Goal: Navigation & Orientation: Find specific page/section

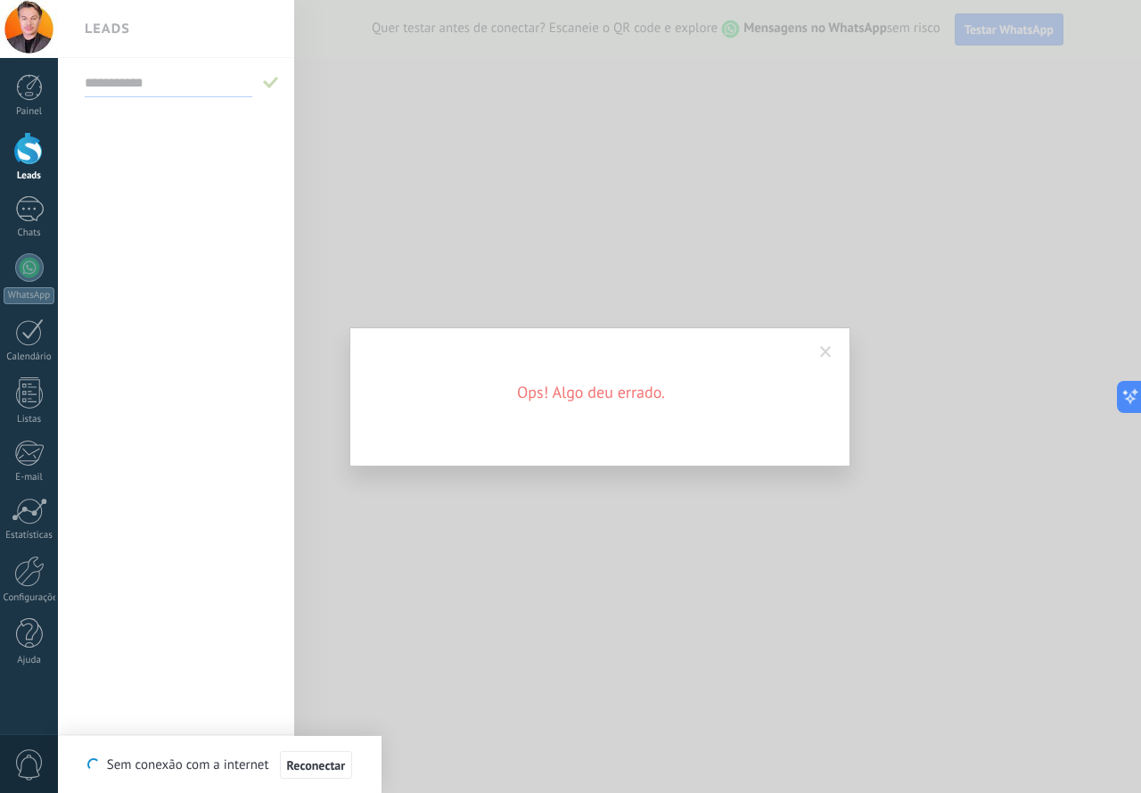
click at [21, 139] on div at bounding box center [29, 148] width 27 height 33
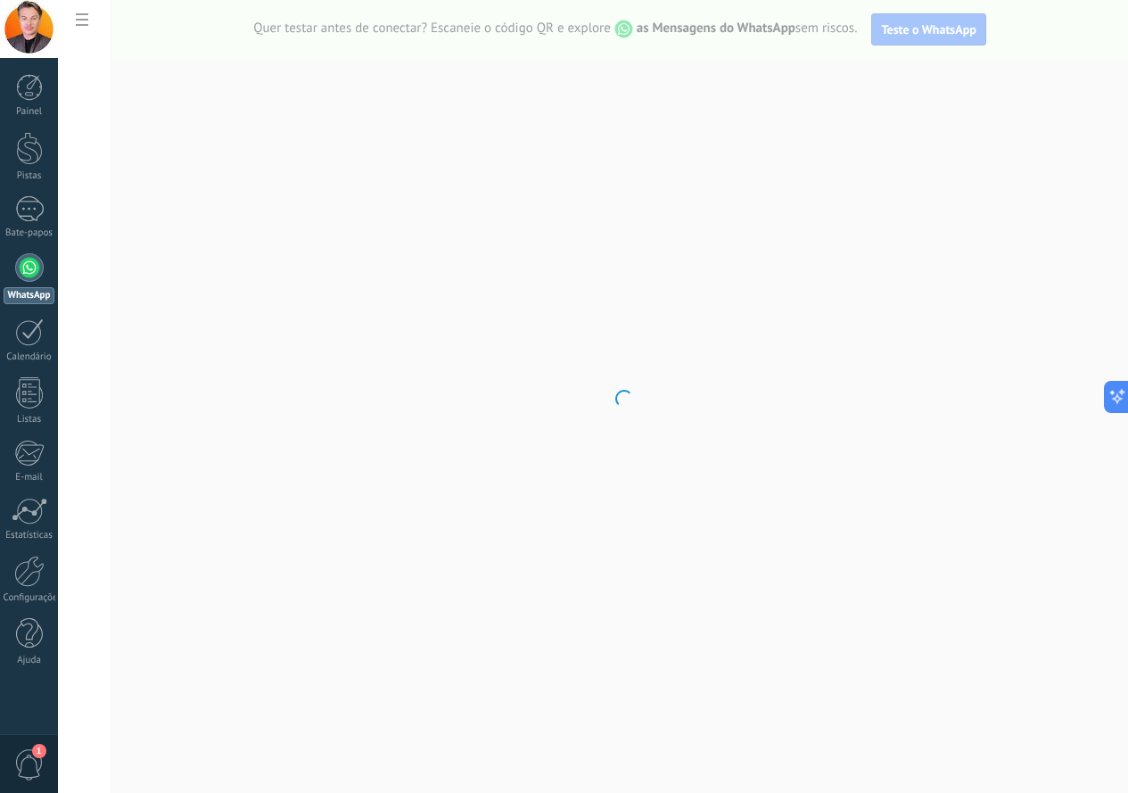
click at [1041, 39] on body ".abccls-1,.abccls-2{fill-rule:evenodd}.abccls-2{fill:#fff} .abfcls-1{fill:none}…" at bounding box center [564, 396] width 1128 height 793
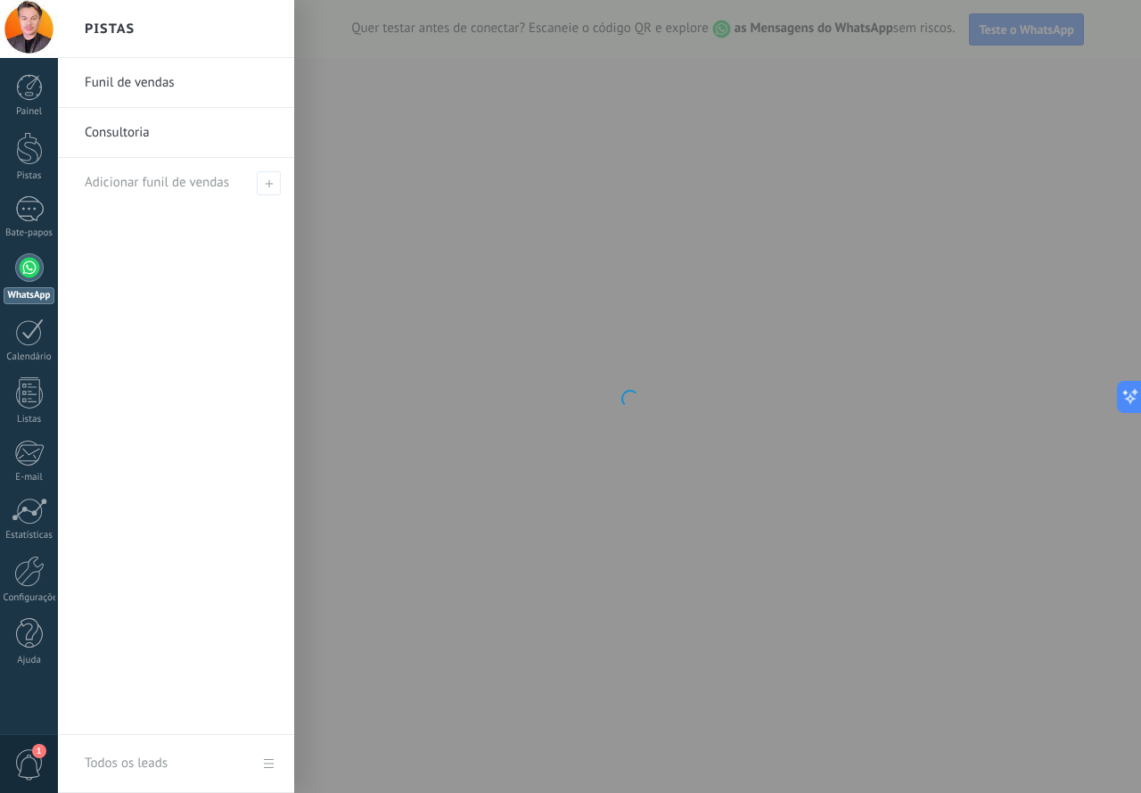
click at [156, 80] on font "Funil de vendas" at bounding box center [130, 82] width 90 height 17
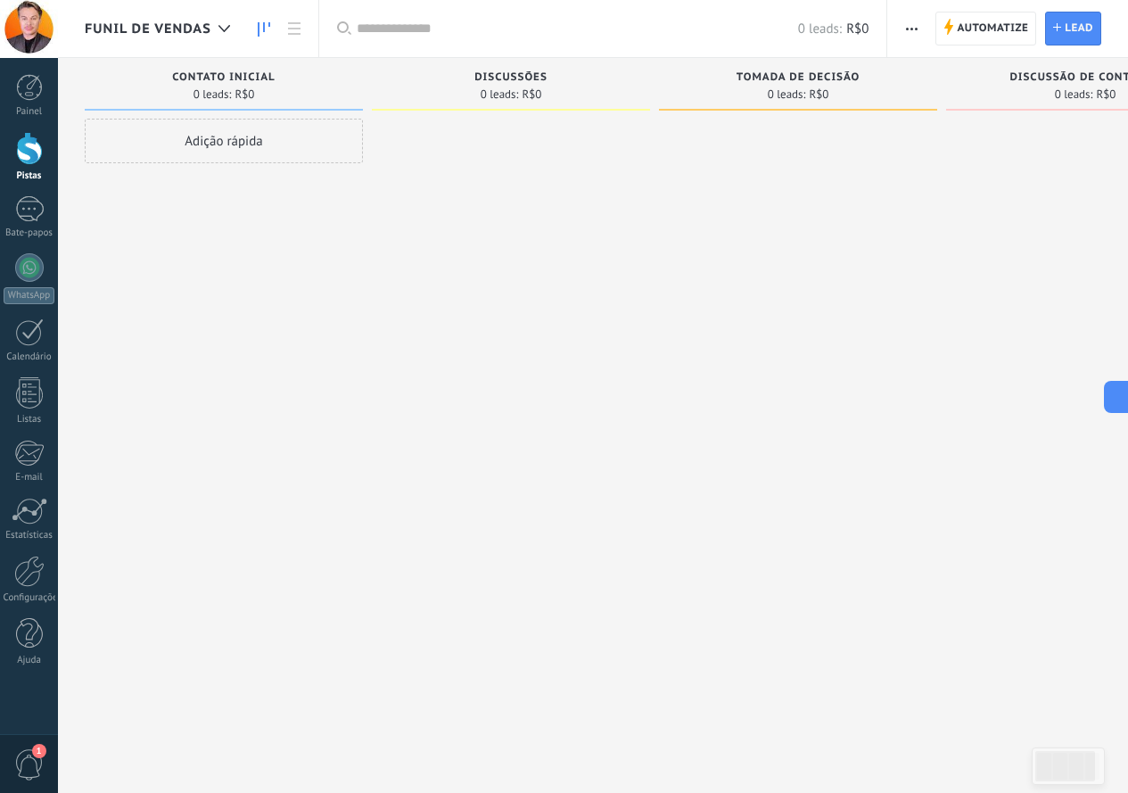
click at [28, 769] on span "1" at bounding box center [29, 764] width 30 height 31
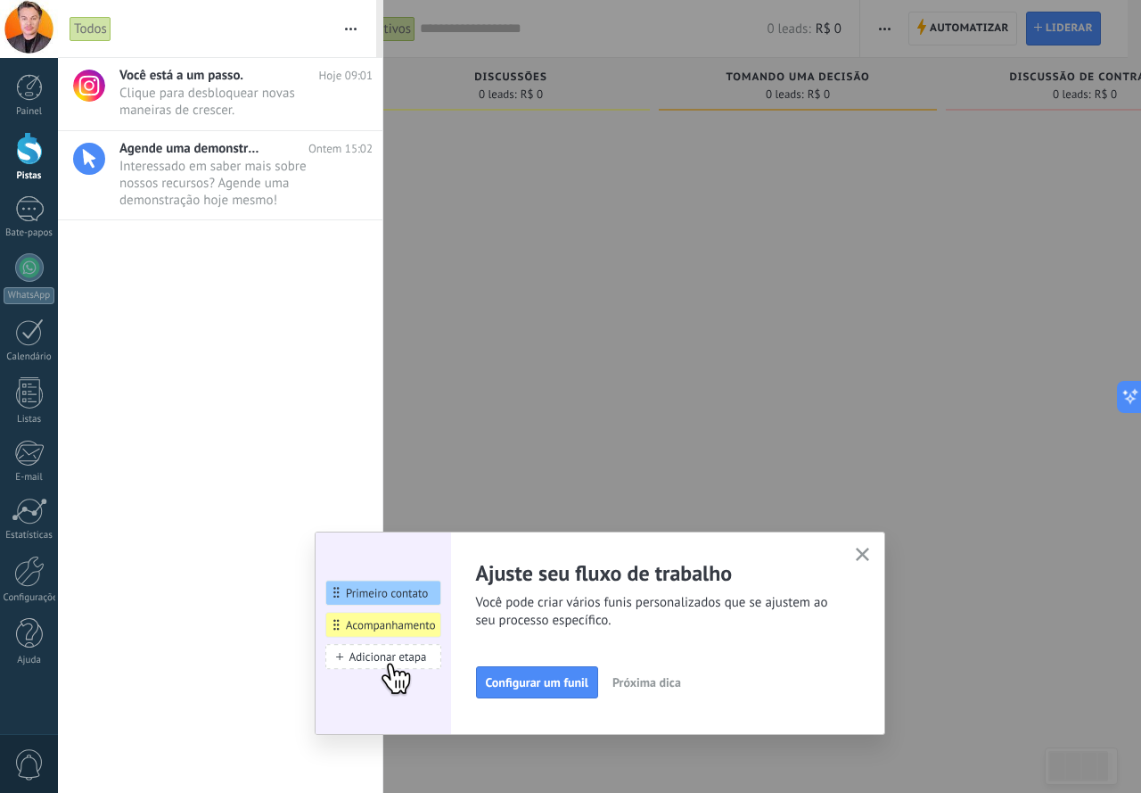
click at [865, 555] on icon "button" at bounding box center [862, 553] width 13 height 13
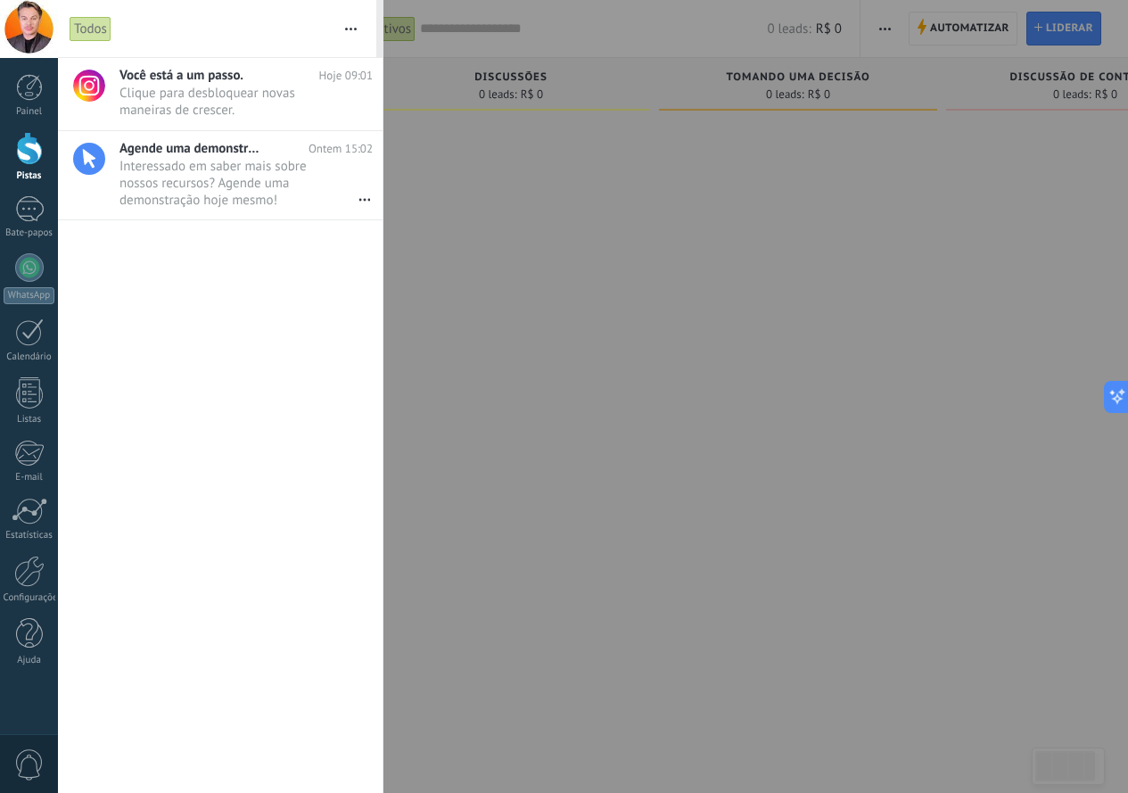
click at [29, 162] on div at bounding box center [29, 148] width 27 height 33
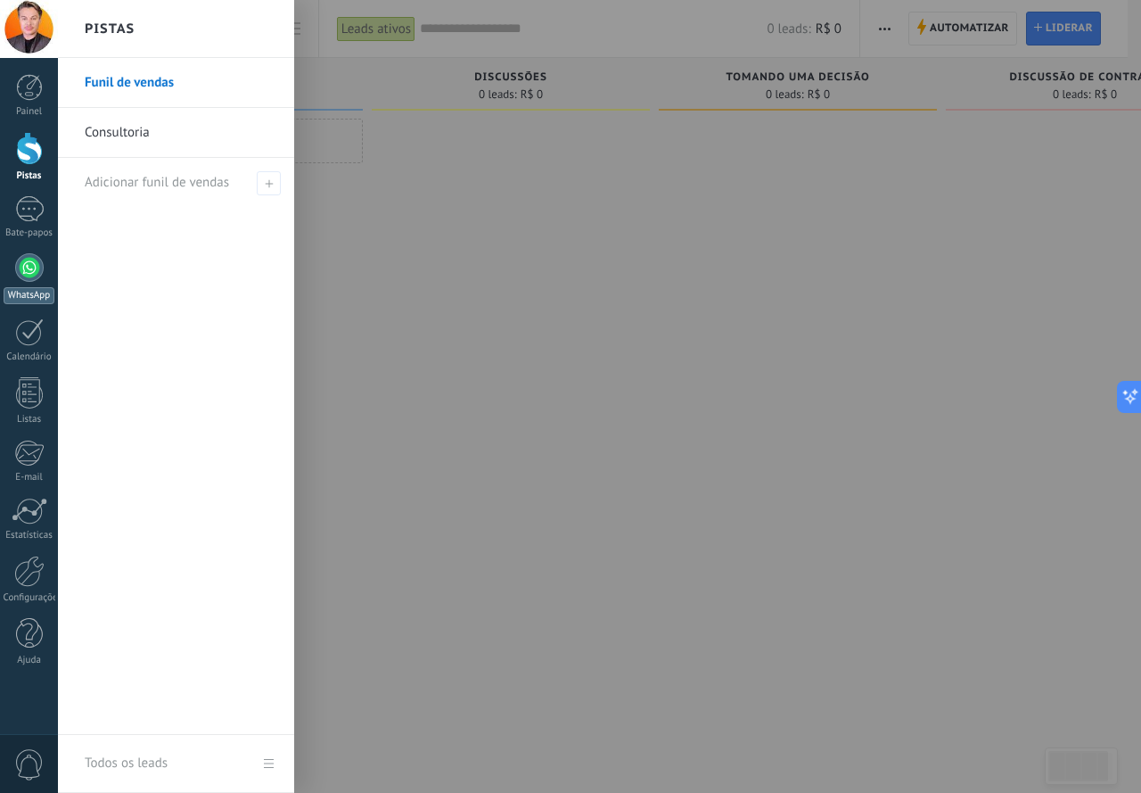
click at [15, 281] on link "WhatsApp" at bounding box center [29, 278] width 58 height 51
